Goal: Task Accomplishment & Management: Manage account settings

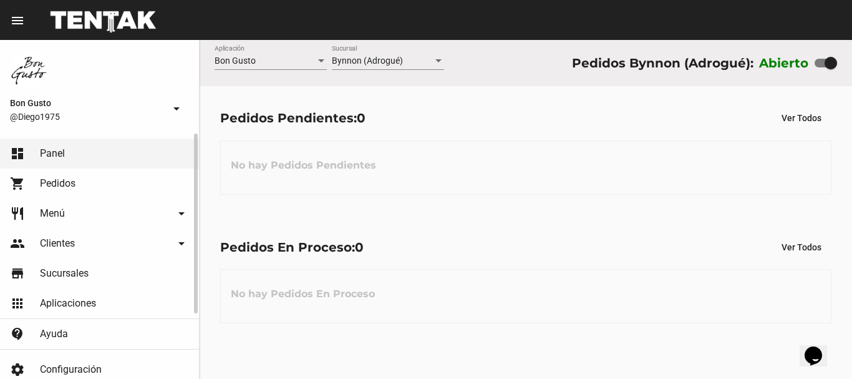
click at [66, 215] on link "restaurant Menú arrow_drop_down" at bounding box center [99, 213] width 199 height 30
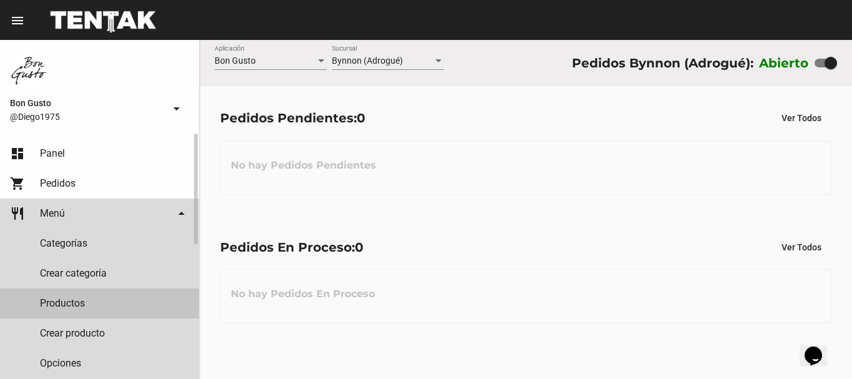
click at [70, 305] on link "Productos" at bounding box center [99, 303] width 199 height 30
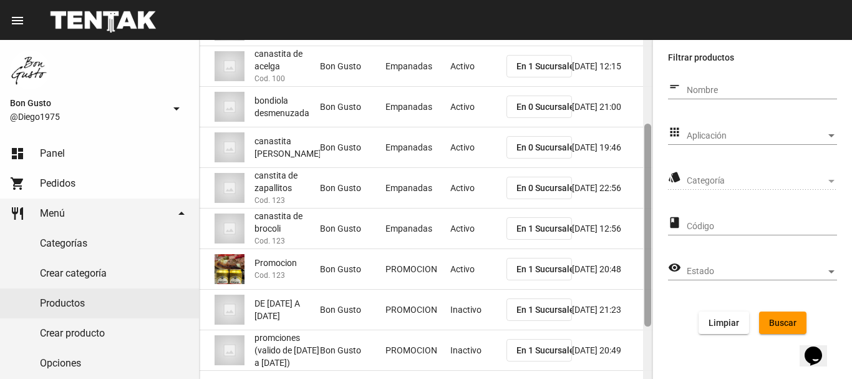
drag, startPoint x: 648, startPoint y: 166, endPoint x: 641, endPoint y: 248, distance: 82.0
click at [645, 249] on div at bounding box center [647, 225] width 7 height 203
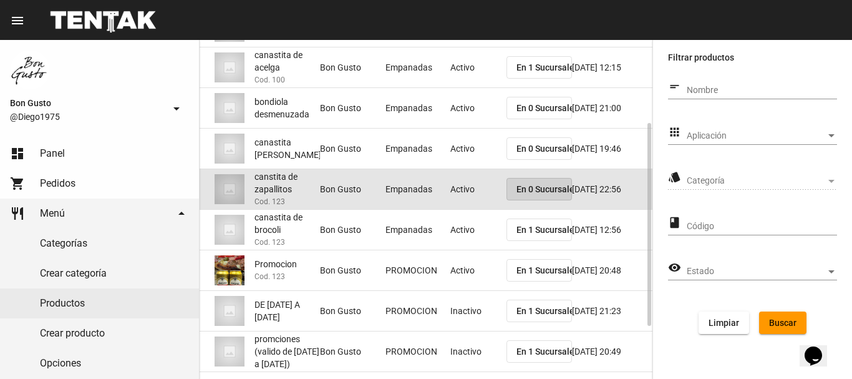
click at [536, 190] on span "En 0 Sucursales" at bounding box center [547, 189] width 62 height 10
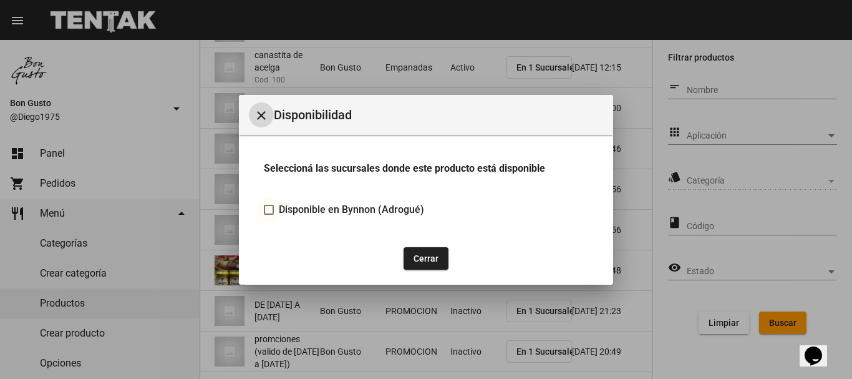
click at [272, 210] on div at bounding box center [269, 210] width 10 height 10
click at [269, 215] on input "Disponible en Bynnon (Adrogué)" at bounding box center [268, 215] width 1 height 1
checkbox input "true"
click at [425, 261] on button "Cerrar" at bounding box center [426, 258] width 45 height 22
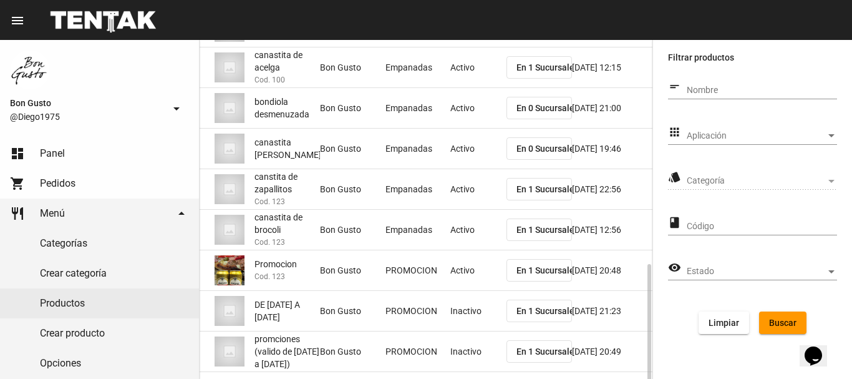
scroll to position [226, 0]
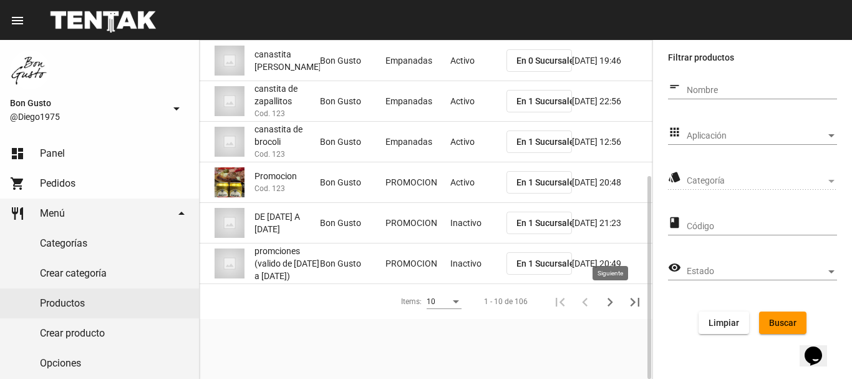
click at [606, 296] on icon "Siguiente" at bounding box center [609, 301] width 17 height 17
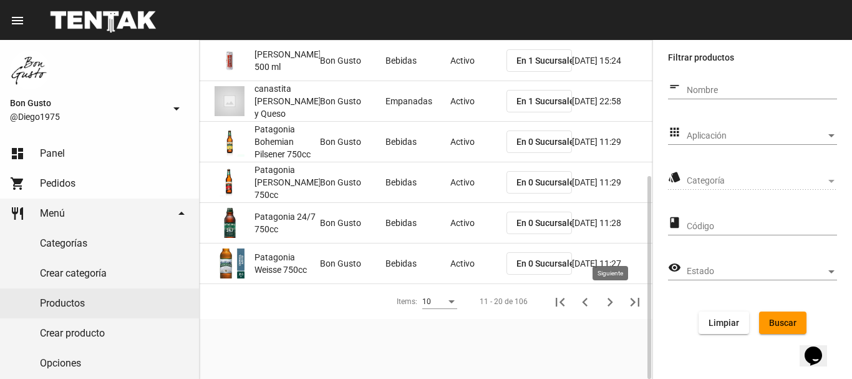
click at [614, 308] on icon "Siguiente" at bounding box center [609, 301] width 17 height 17
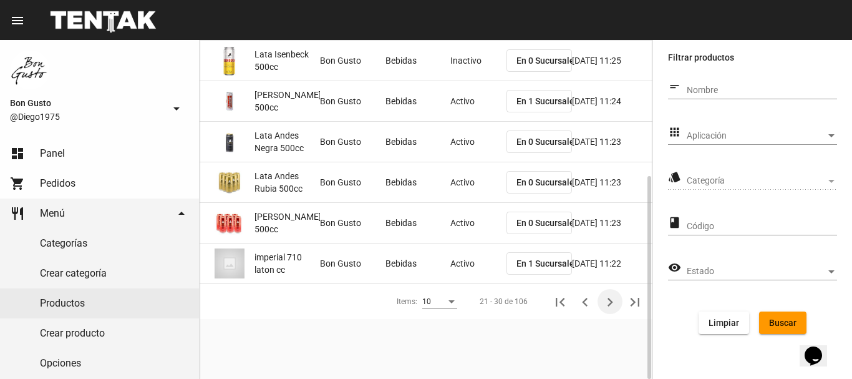
click at [613, 306] on icon "Siguiente" at bounding box center [609, 301] width 17 height 17
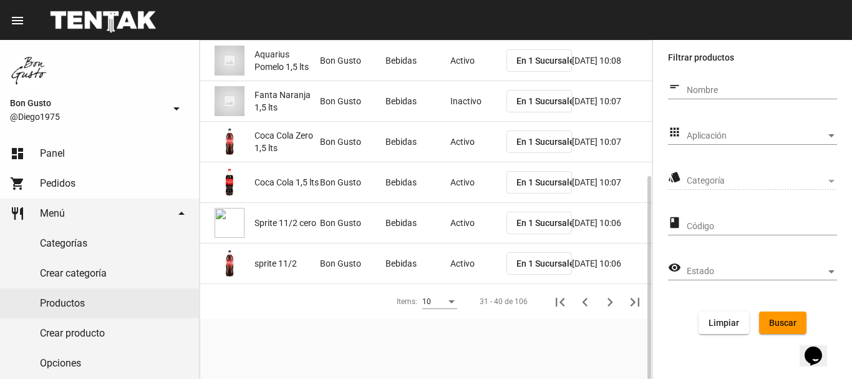
click at [610, 306] on icon "Siguiente" at bounding box center [609, 301] width 17 height 17
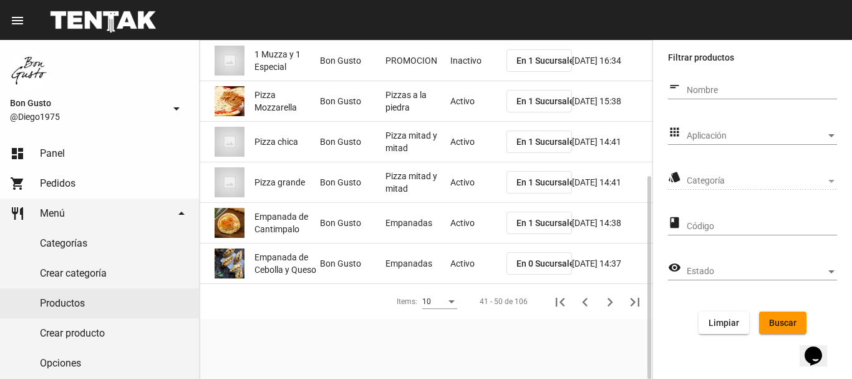
click at [610, 306] on icon "Siguiente" at bounding box center [609, 301] width 17 height 17
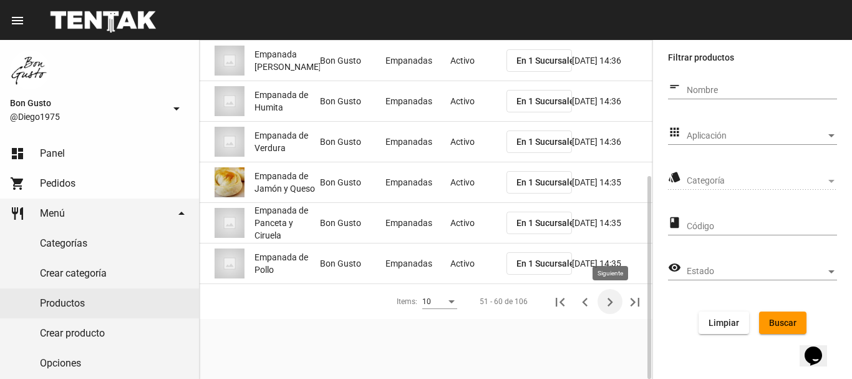
click at [611, 298] on icon "Siguiente" at bounding box center [609, 301] width 17 height 17
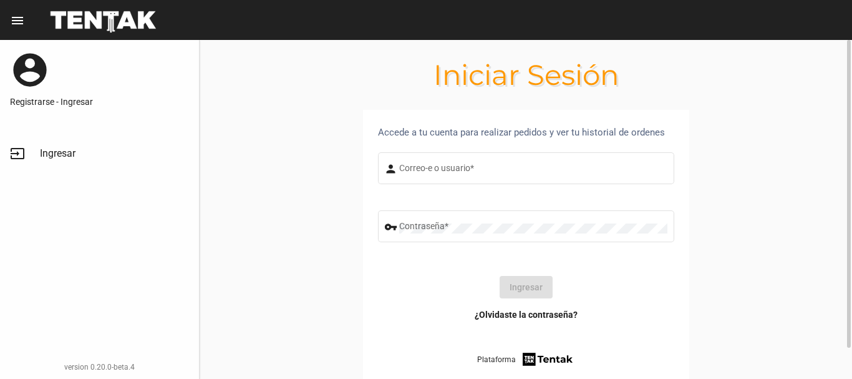
type input "diego1975"
click at [523, 281] on button "Ingresar" at bounding box center [526, 287] width 53 height 22
